Goal: Task Accomplishment & Management: Complete application form

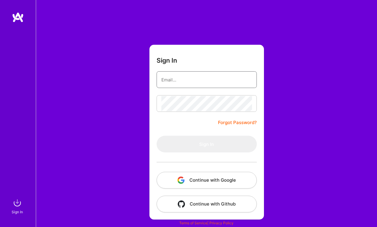
type input "[EMAIL_ADDRESS][DOMAIN_NAME]"
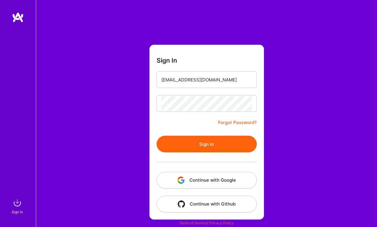
click at [194, 149] on button "Sign In" at bounding box center [207, 144] width 100 height 17
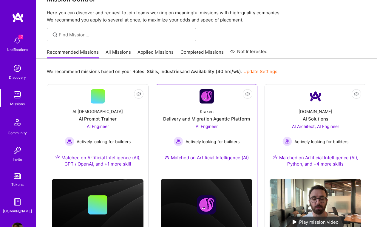
scroll to position [2, 0]
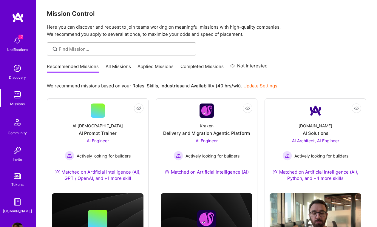
click at [153, 65] on link "Applied Missions" at bounding box center [156, 68] width 36 height 10
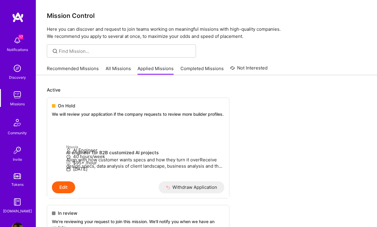
click at [82, 66] on link "Recommended Missions" at bounding box center [73, 70] width 52 height 10
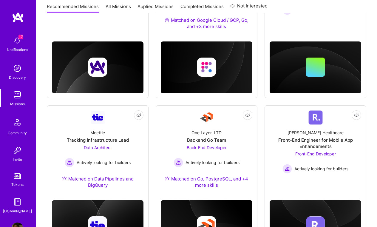
scroll to position [312, 0]
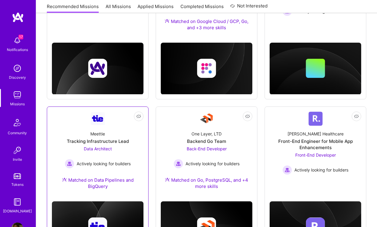
click at [101, 144] on div "Tracking Infrastructure Lead" at bounding box center [98, 141] width 62 height 6
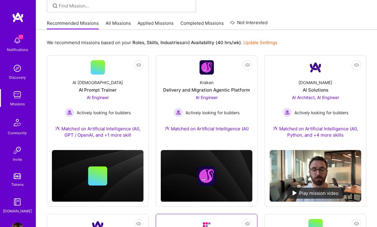
scroll to position [28, 0]
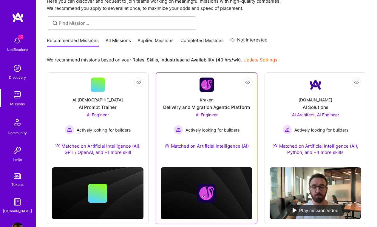
click at [213, 113] on span "AI Engineer" at bounding box center [207, 114] width 22 height 5
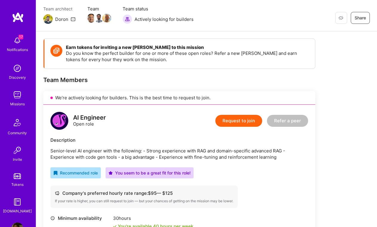
scroll to position [10, 0]
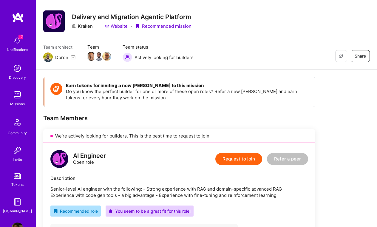
click at [238, 160] on button "Request to join" at bounding box center [238, 159] width 47 height 12
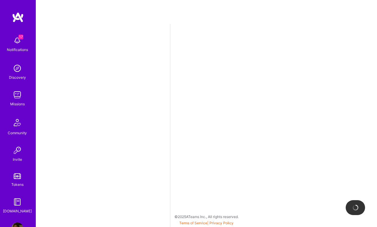
select select "NL"
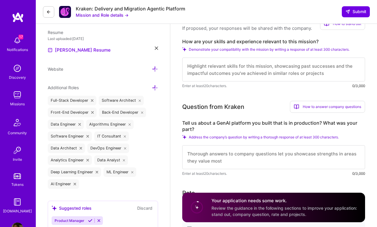
scroll to position [160, 0]
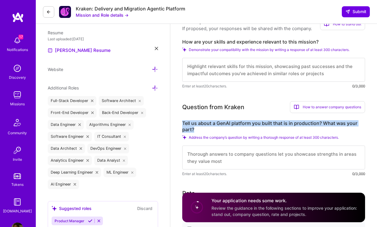
drag, startPoint x: 195, startPoint y: 128, endPoint x: 183, endPoint y: 122, distance: 13.6
click at [183, 122] on label "Tell us about a GenAI platform you built that is in production? What was your p…" at bounding box center [273, 126] width 183 height 13
copy label "Tell us about a GenAI platform you built that is in production? What was your p…"
click at [221, 151] on textarea at bounding box center [273, 158] width 183 height 24
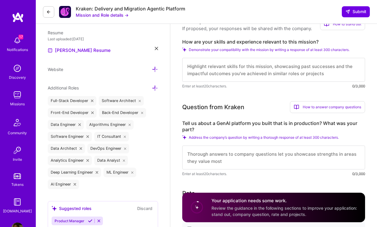
paste textarea "While my professional experience has primarily focused on scalable data pipelin…"
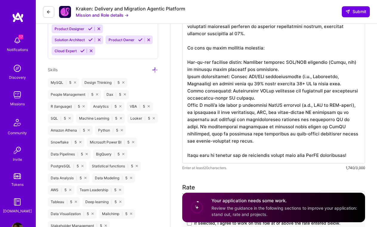
scroll to position [363, 0]
click at [188, 62] on textarea at bounding box center [273, 48] width 183 height 232
click at [187, 76] on textarea at bounding box center [273, 48] width 183 height 232
click at [187, 92] on textarea at bounding box center [273, 48] width 183 height 232
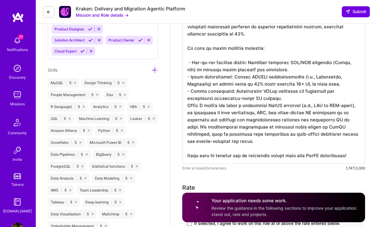
click at [188, 106] on textarea at bounding box center [273, 48] width 183 height 232
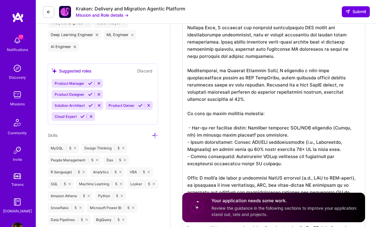
scroll to position [295, 0]
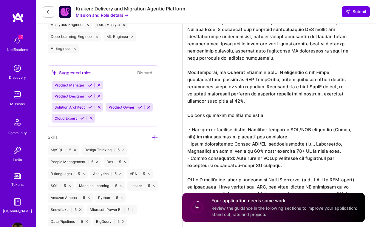
click at [196, 129] on textarea at bounding box center [273, 118] width 183 height 239
click at [195, 123] on textarea at bounding box center [273, 118] width 183 height 239
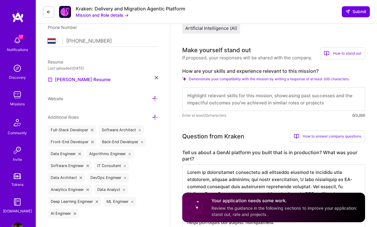
scroll to position [92, 0]
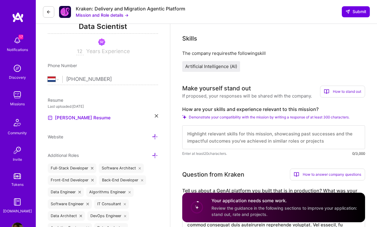
type textarea "While my professional experience has primarily focused on scalable data pipelin…"
click at [123, 16] on button "Mission and Role details →" at bounding box center [102, 15] width 53 height 6
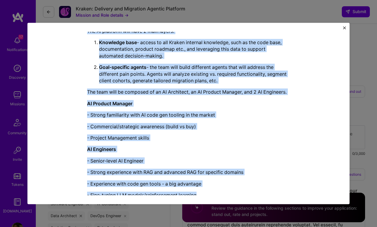
scroll to position [169, 0]
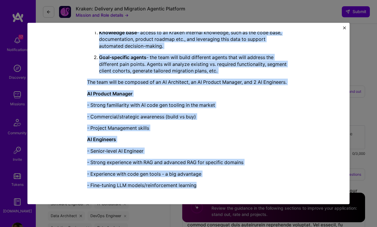
drag, startPoint x: 87, startPoint y: 61, endPoint x: 234, endPoint y: 189, distance: 194.6
click at [234, 189] on div "Kraken is looking for an [DOMAIN_NAME] to build an innovative solution, reducin…" at bounding box center [188, 87] width 203 height 212
copy div "Kraken is looking for an [DOMAIN_NAME] to build an innovative solution, reducin…"
click at [344, 26] on div "Mission Description and Role Details AI Engineer role description Senior-level …" at bounding box center [188, 114] width 322 height 182
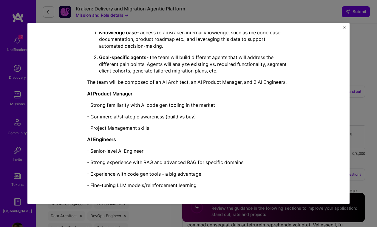
click at [344, 26] on img "Close" at bounding box center [344, 27] width 3 height 3
